Goal: Check status: Check status

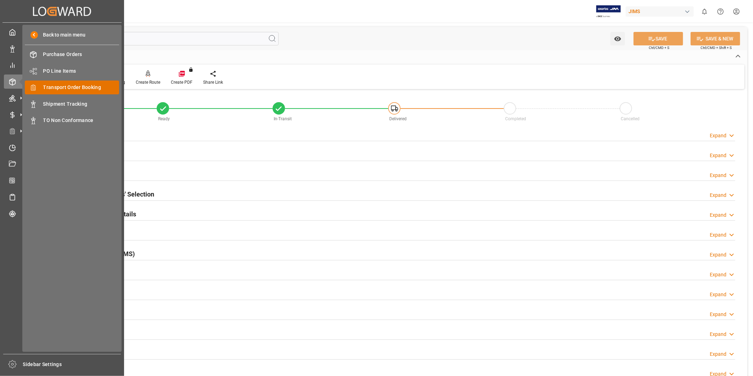
click at [73, 88] on span "Transport Order Booking" at bounding box center [81, 87] width 76 height 7
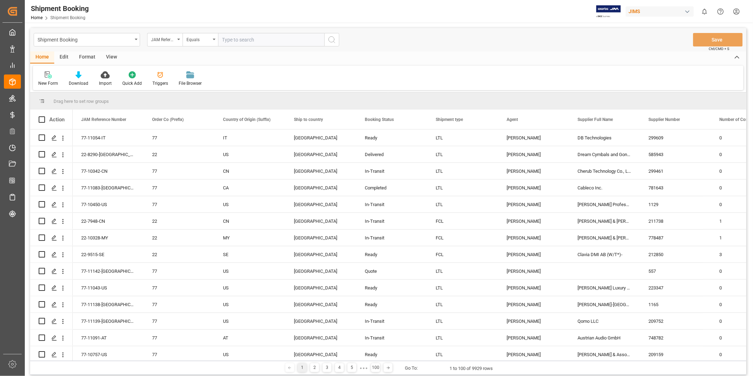
click at [245, 39] on input "text" at bounding box center [271, 39] width 106 height 13
type input "22-10600-US"
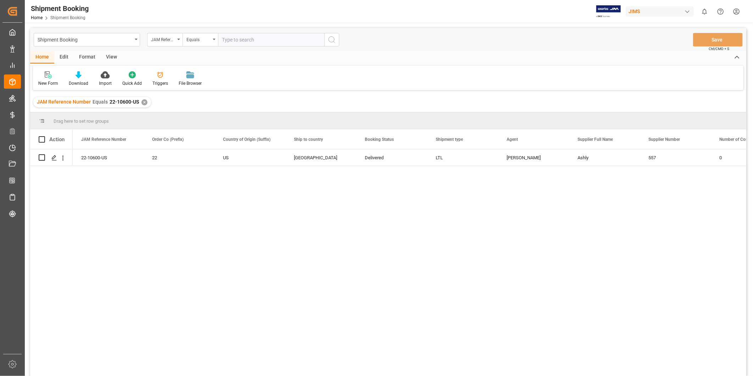
click at [224, 40] on input "text" at bounding box center [271, 39] width 106 height 13
paste input "22-10628-[GEOGRAPHIC_DATA]"
type input "22-10628-[GEOGRAPHIC_DATA]"
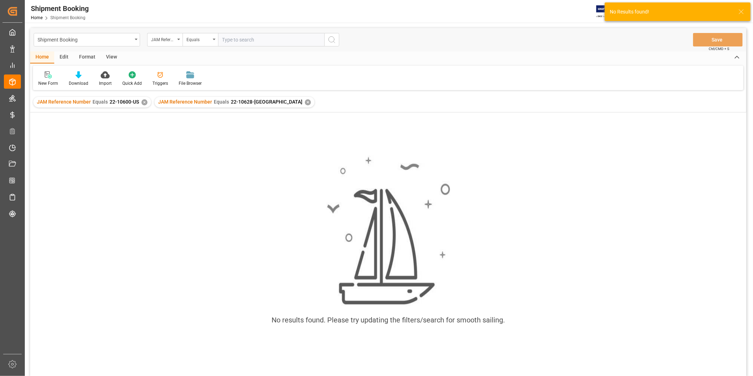
click at [143, 103] on div "✕" at bounding box center [144, 102] width 6 height 6
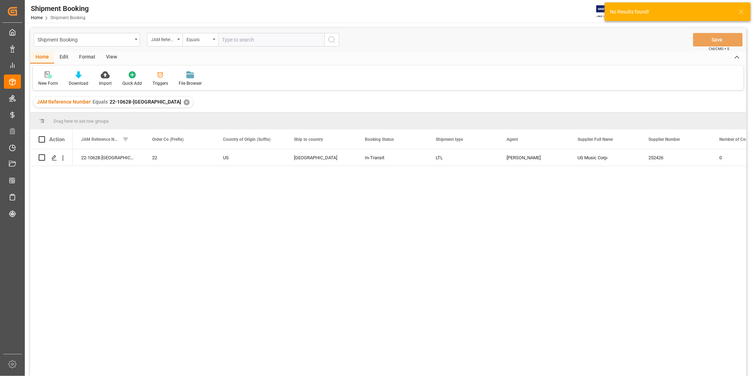
click at [184, 103] on div "✕" at bounding box center [187, 102] width 6 height 6
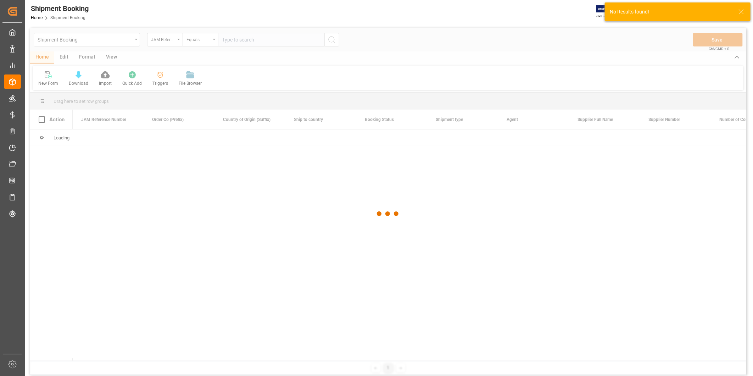
click at [226, 40] on div at bounding box center [388, 213] width 716 height 371
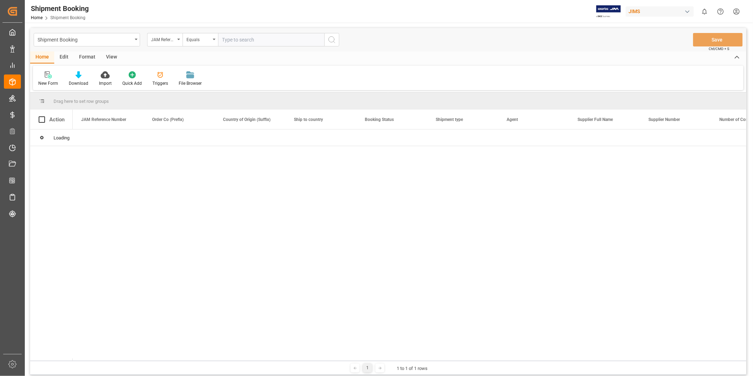
click at [227, 40] on input "text" at bounding box center [271, 39] width 106 height 13
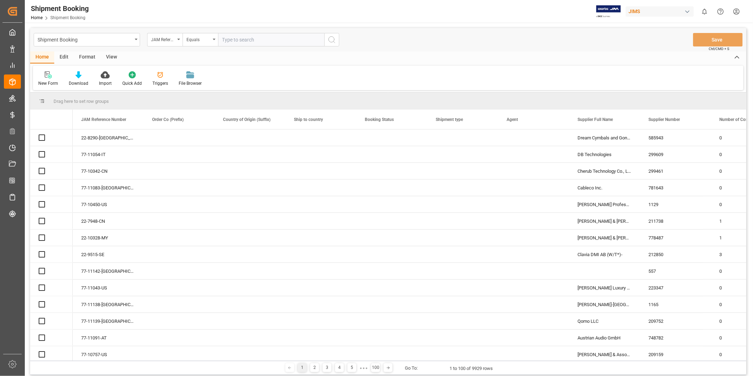
paste input "22-10628-[GEOGRAPHIC_DATA]"
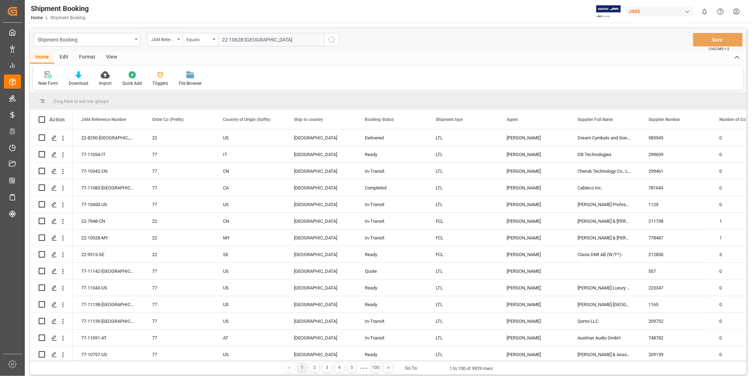
type input "22-10628-[GEOGRAPHIC_DATA]"
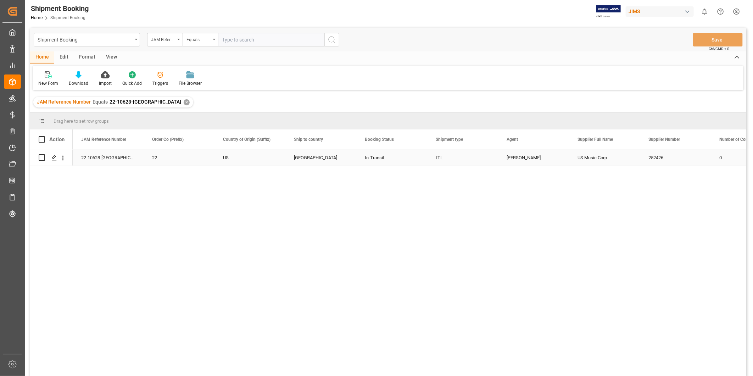
click at [108, 161] on div "22-10628-[GEOGRAPHIC_DATA]" at bounding box center [108, 157] width 71 height 16
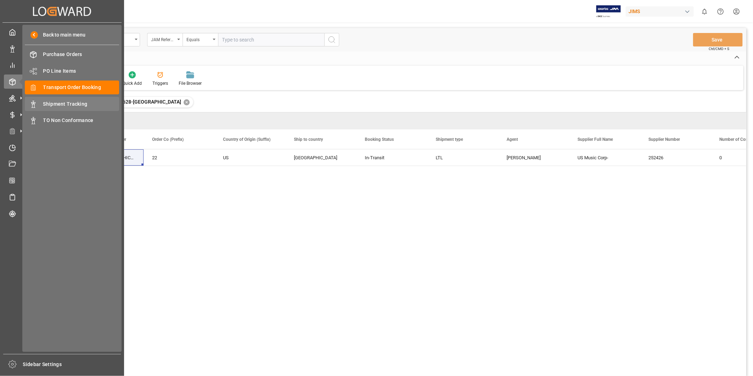
click at [67, 99] on div "Shipment Tracking Shipment Tracking" at bounding box center [72, 104] width 94 height 14
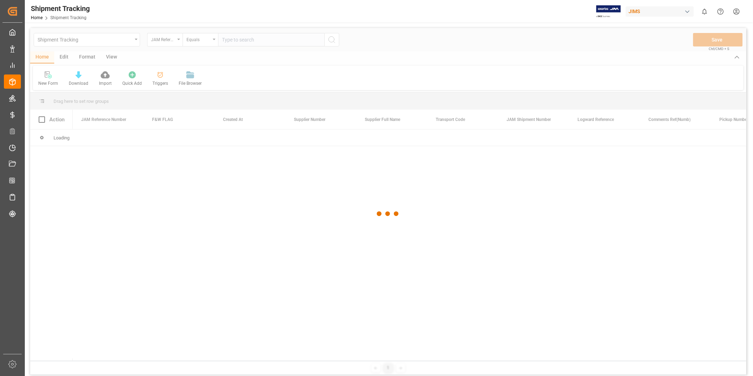
click at [233, 40] on div at bounding box center [388, 213] width 716 height 371
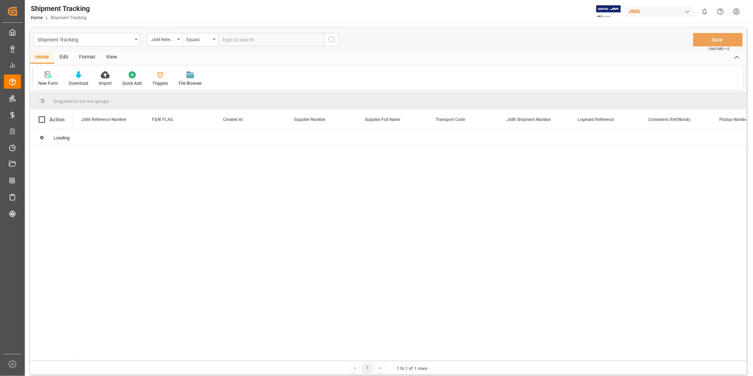
click at [233, 40] on input "text" at bounding box center [271, 39] width 106 height 13
paste input "22-10628-[GEOGRAPHIC_DATA]"
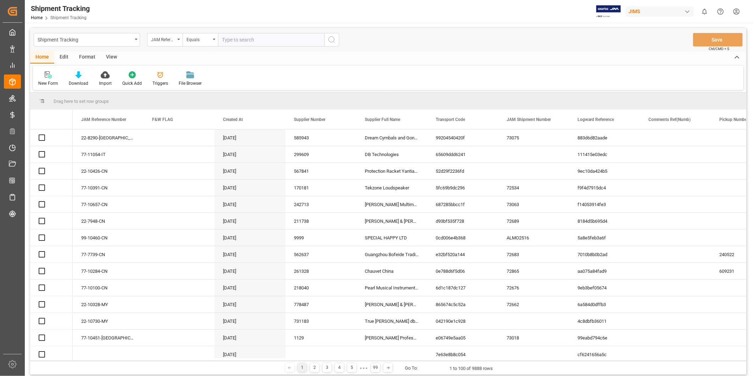
type input "22-10628-[GEOGRAPHIC_DATA]"
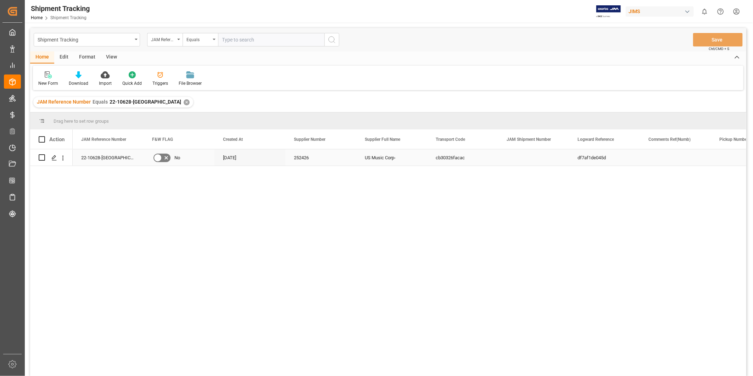
click at [293, 162] on div "252426" at bounding box center [320, 157] width 71 height 16
click at [184, 101] on div "✕" at bounding box center [187, 102] width 6 height 6
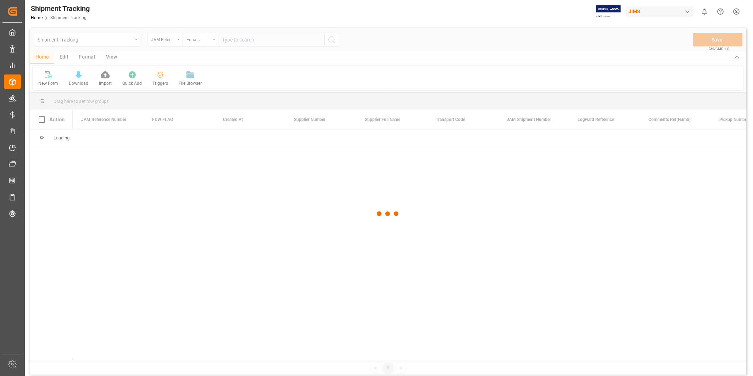
click at [232, 40] on div at bounding box center [388, 213] width 716 height 371
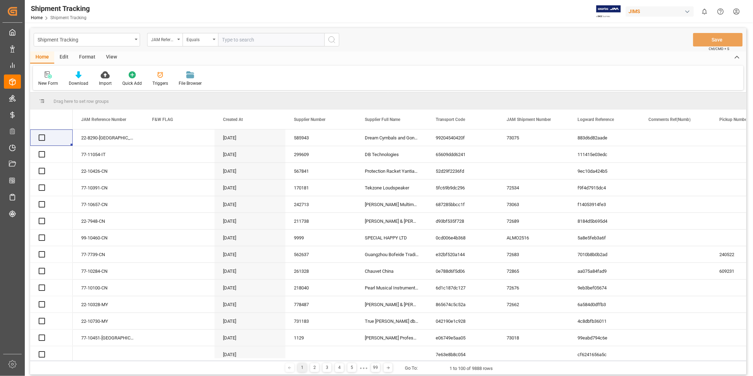
click at [232, 40] on input "text" at bounding box center [271, 39] width 106 height 13
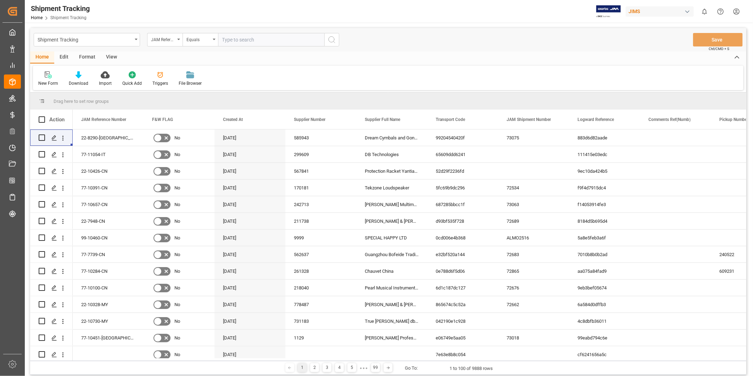
click at [232, 40] on input "text" at bounding box center [271, 39] width 106 height 13
paste input "22-10606-US"
type input "22-10606-US"
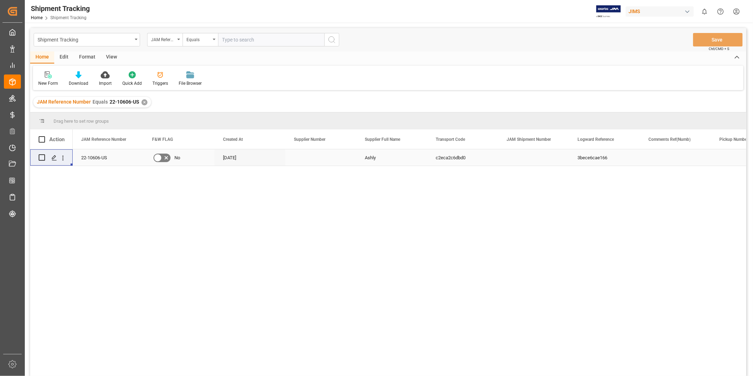
click at [283, 161] on div "[DATE]" at bounding box center [249, 157] width 71 height 16
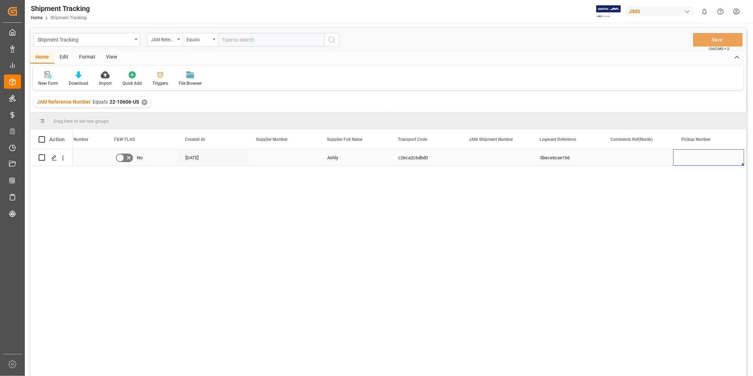
scroll to position [0, 108]
click at [143, 105] on div "JAM Reference Number Equals 22-10606-US ✕" at bounding box center [92, 102] width 118 height 11
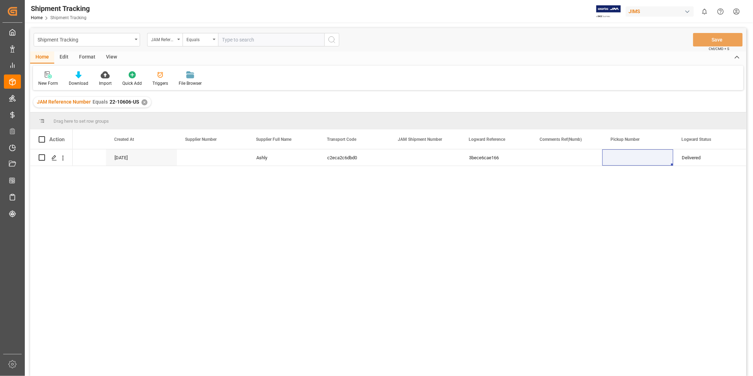
click at [143, 101] on div "✕" at bounding box center [144, 102] width 6 height 6
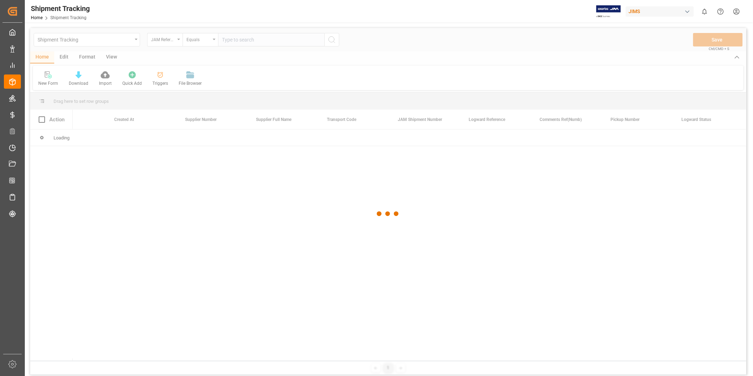
click at [235, 41] on div at bounding box center [388, 213] width 716 height 371
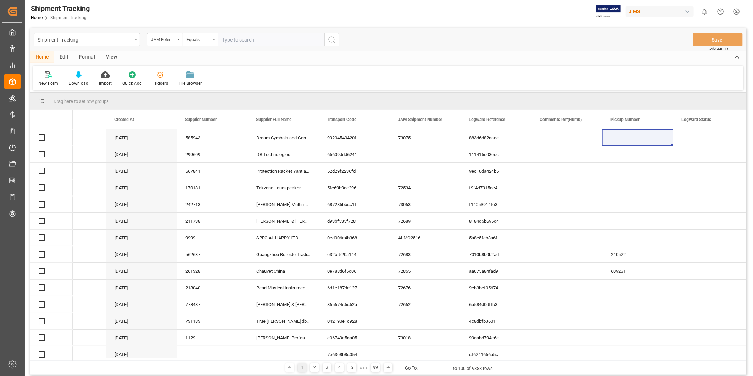
click at [245, 41] on input "text" at bounding box center [271, 39] width 106 height 13
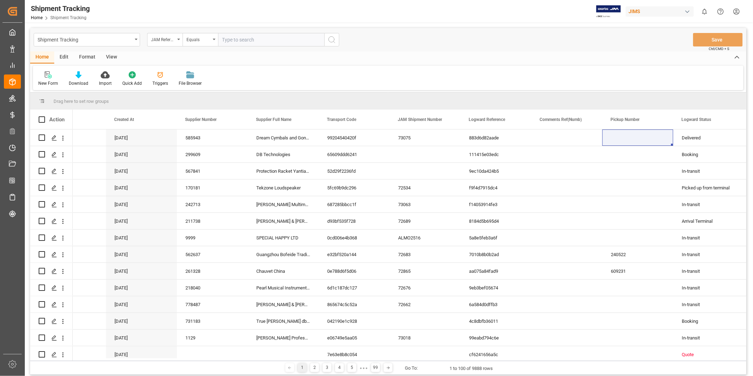
paste input "22-10704-[GEOGRAPHIC_DATA]"
type input "22-10704-[GEOGRAPHIC_DATA]"
